Goal: Task Accomplishment & Management: Use online tool/utility

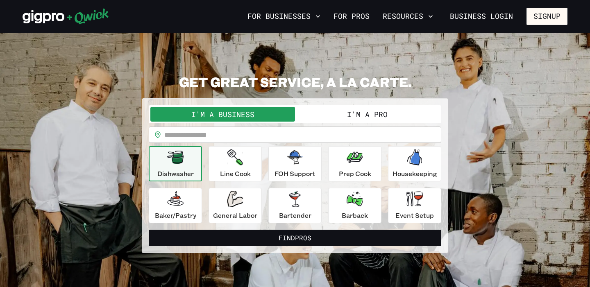
click at [339, 118] on button "I'm a Pro" at bounding box center [367, 114] width 145 height 15
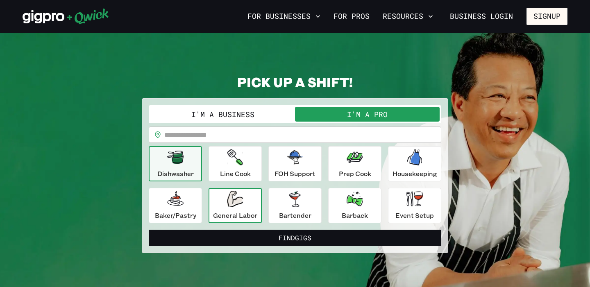
click at [228, 198] on icon "button" at bounding box center [235, 199] width 16 height 16
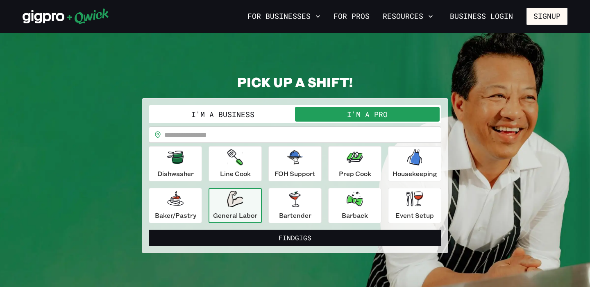
click at [293, 237] on button "Find Gigs" at bounding box center [295, 238] width 293 height 16
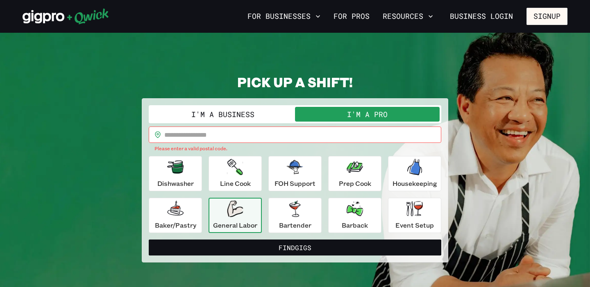
click at [288, 135] on input "text" at bounding box center [302, 135] width 277 height 16
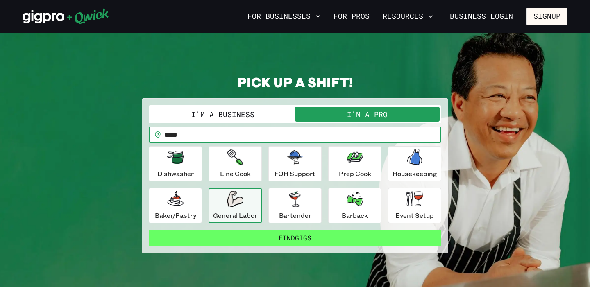
type input "*****"
click at [295, 234] on button "Find Gigs" at bounding box center [295, 238] width 293 height 16
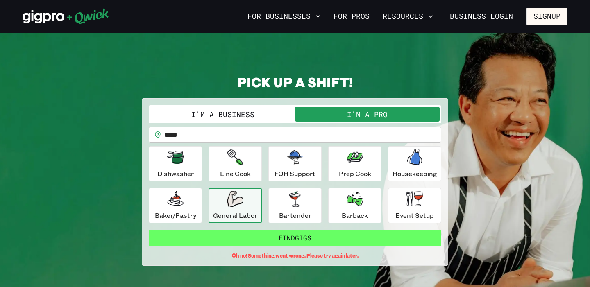
click at [294, 240] on button "Find Gigs" at bounding box center [295, 238] width 293 height 16
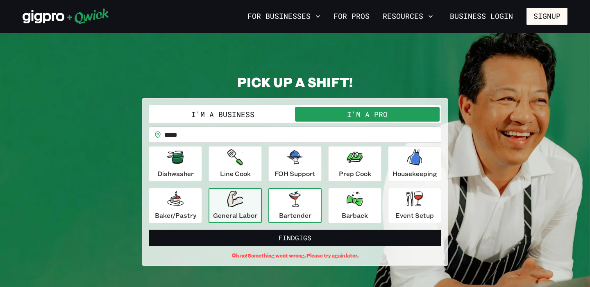
click at [299, 212] on p "Bartender" at bounding box center [295, 216] width 32 height 10
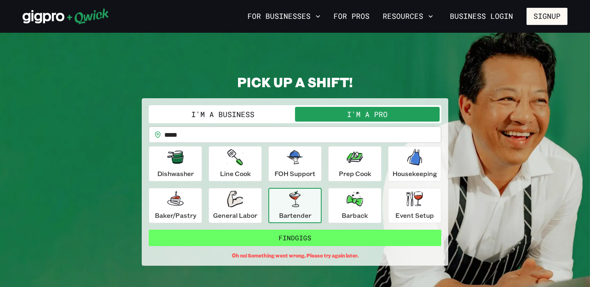
click at [303, 239] on button "Find Gigs" at bounding box center [295, 238] width 293 height 16
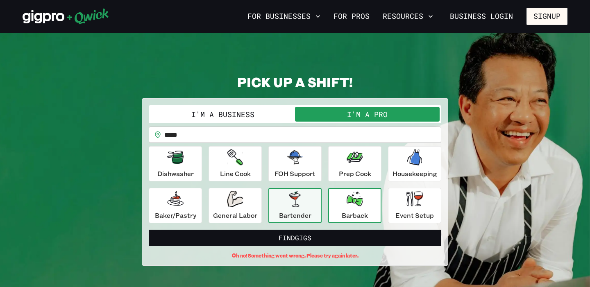
click at [352, 217] on p "Barback" at bounding box center [355, 216] width 26 height 10
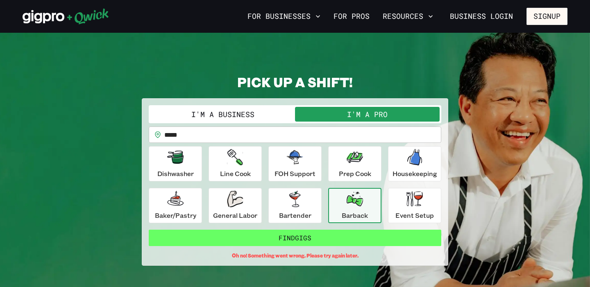
click at [358, 242] on button "Find Gigs" at bounding box center [295, 238] width 293 height 16
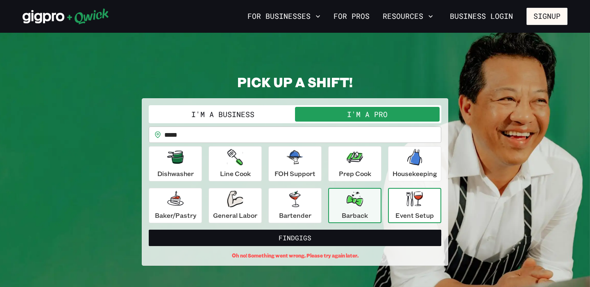
click at [416, 211] on p "Event Setup" at bounding box center [415, 216] width 39 height 10
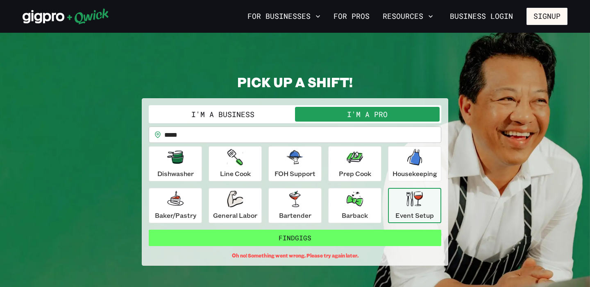
click at [410, 241] on button "Find Gigs" at bounding box center [295, 238] width 293 height 16
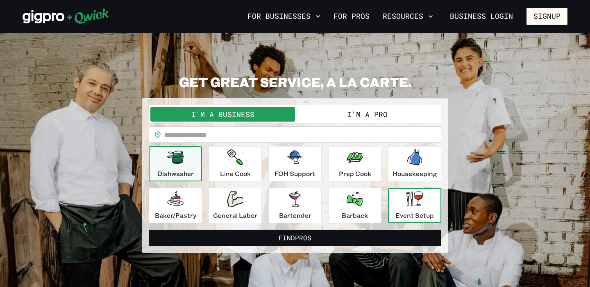
click at [393, 208] on button "Event Setup" at bounding box center [414, 205] width 53 height 35
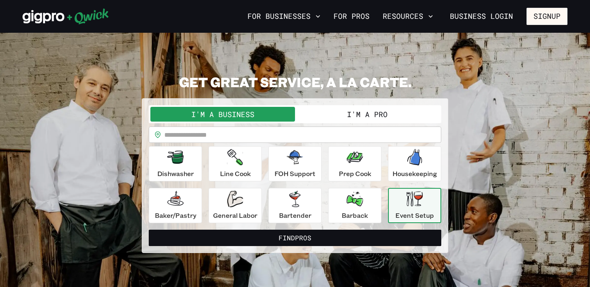
click at [325, 139] on input "text" at bounding box center [302, 135] width 277 height 16
click at [339, 115] on button "I'm a Pro" at bounding box center [367, 114] width 145 height 15
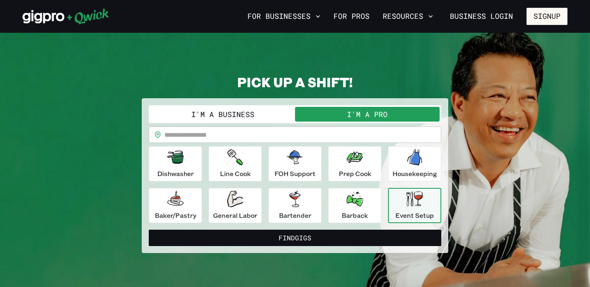
click at [340, 134] on input "text" at bounding box center [302, 135] width 277 height 16
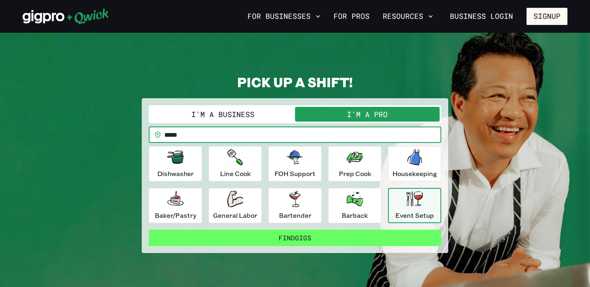
type input "*****"
click at [348, 235] on button "Find Gigs" at bounding box center [295, 238] width 293 height 16
